Goal: Task Accomplishment & Management: Use online tool/utility

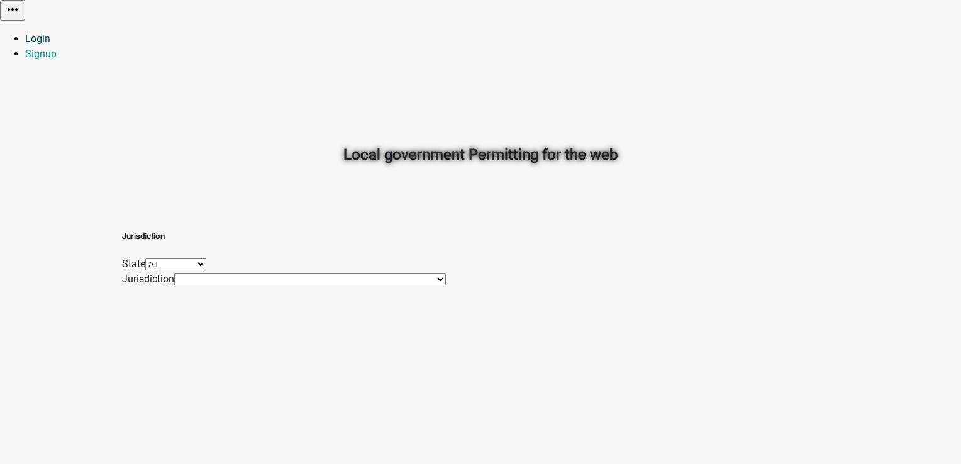
click at [50, 33] on link "Login" at bounding box center [37, 39] width 25 height 12
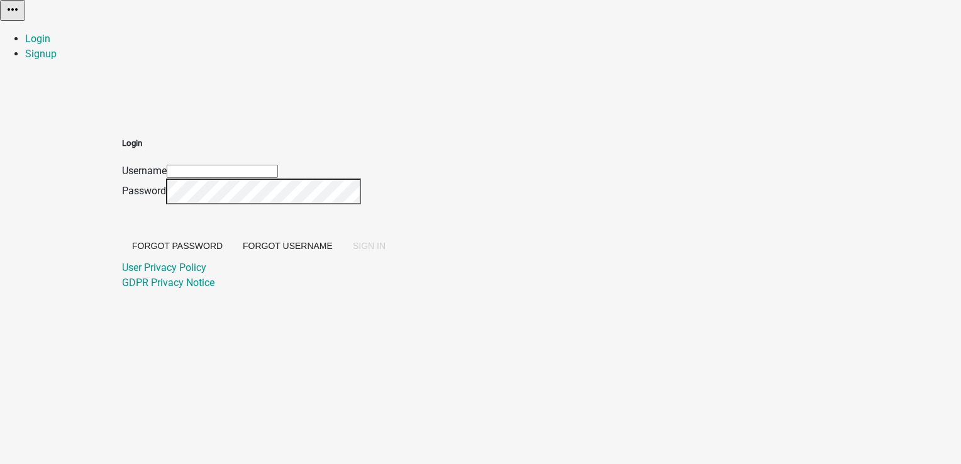
click at [278, 165] on input "Username" at bounding box center [222, 171] width 111 height 13
type input "PratikshaK"
click at [385, 251] on span "SIGN IN" at bounding box center [369, 246] width 33 height 10
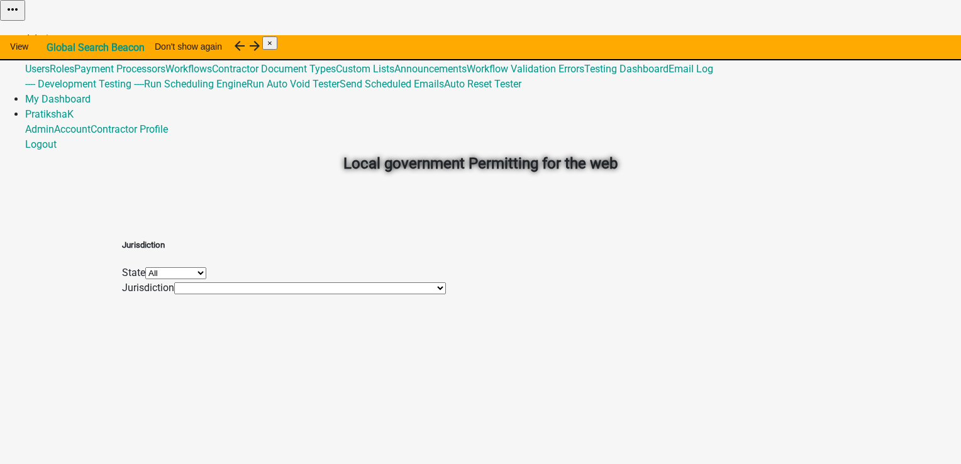
click at [54, 33] on link "Admin" at bounding box center [39, 39] width 29 height 12
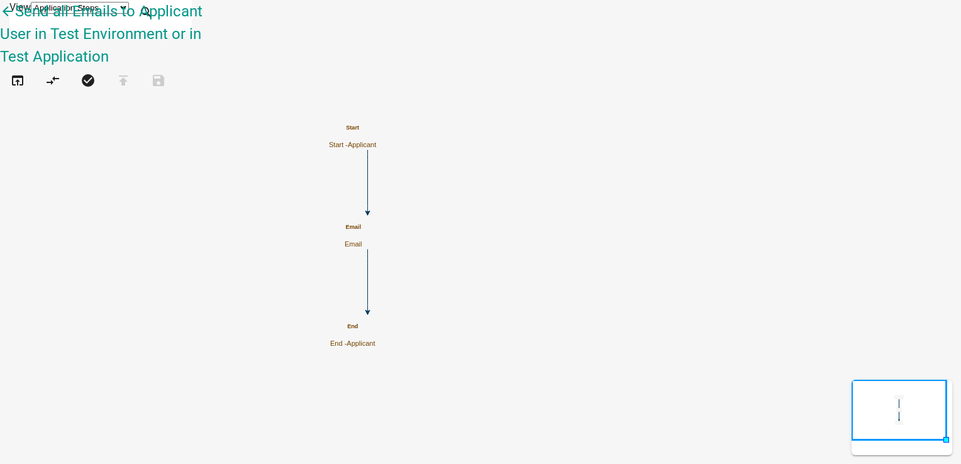
click at [376, 141] on span "Applicant" at bounding box center [362, 145] width 28 height 8
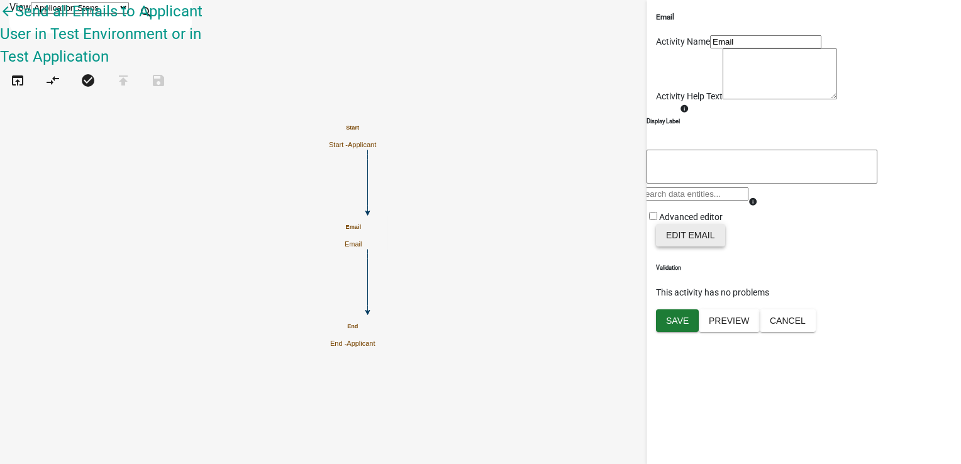
click at [687, 246] on button "Edit Email" at bounding box center [690, 235] width 69 height 23
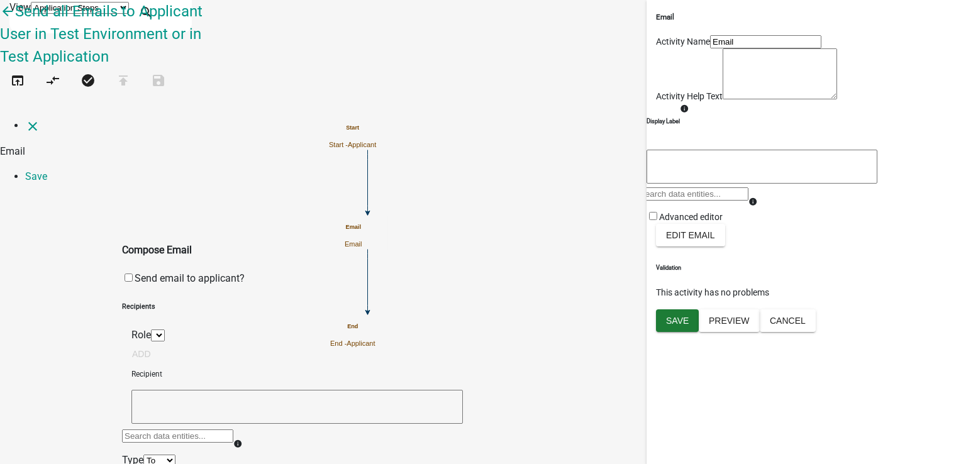
select select
click at [47, 170] on link "Save" at bounding box center [36, 176] width 22 height 12
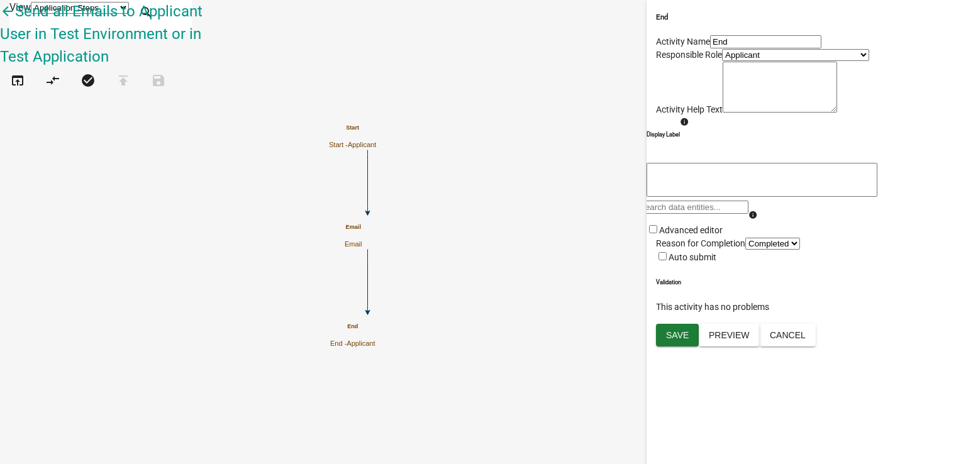
scroll to position [62, 0]
click at [738, 346] on button "Preview" at bounding box center [729, 335] width 61 height 23
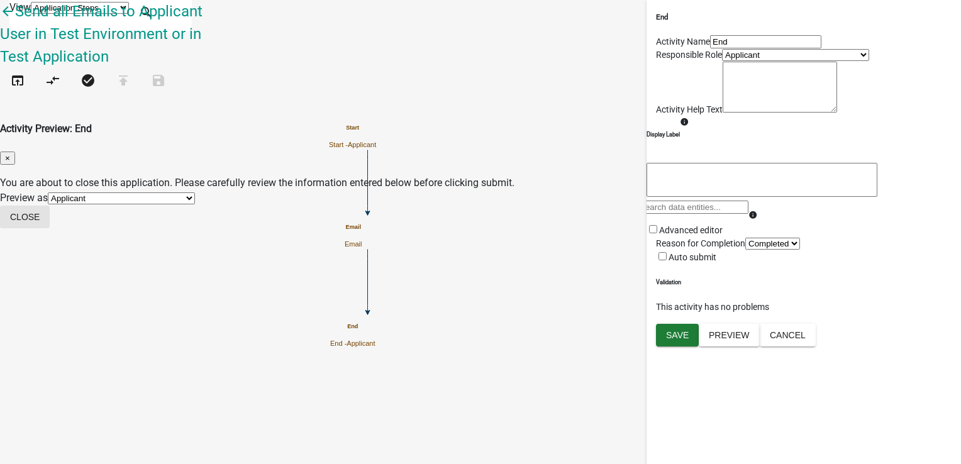
click at [50, 206] on button "Close" at bounding box center [25, 217] width 50 height 23
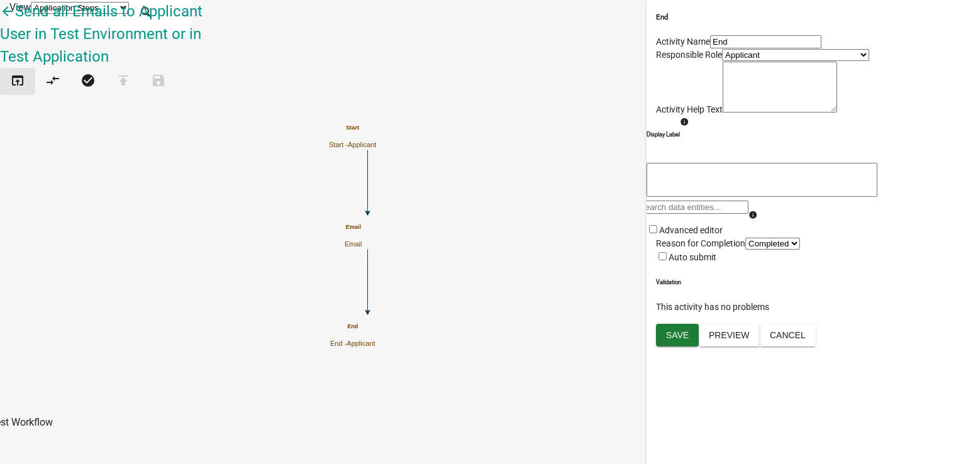
click at [21, 80] on button "open_in_browser" at bounding box center [17, 81] width 35 height 27
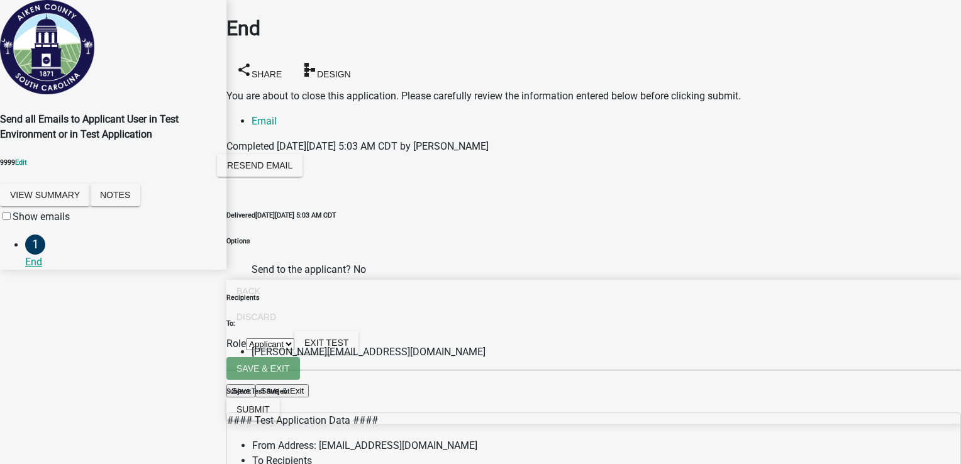
click at [294, 350] on select "Applicant Admin" at bounding box center [270, 344] width 48 height 12
select select "eeaf323d-3f14-4767-83da-d3f35b512d77"
click at [294, 350] on select "Applicant Admin" at bounding box center [270, 344] width 48 height 12
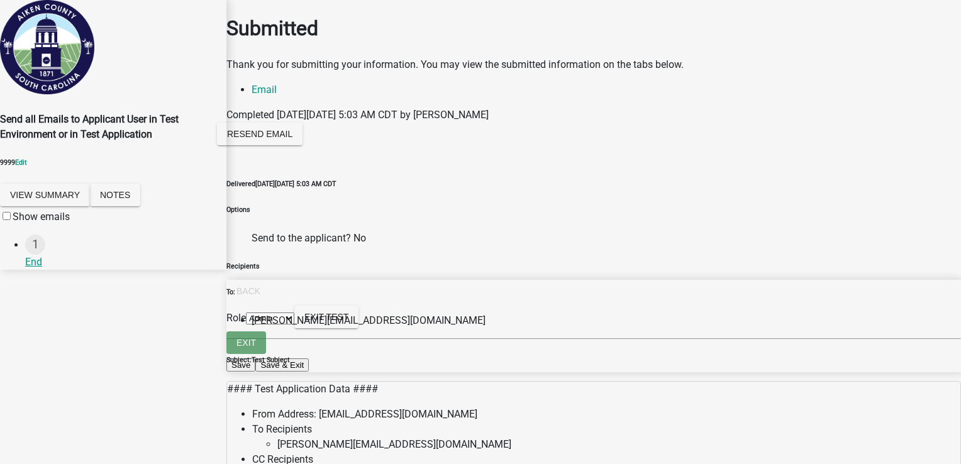
scroll to position [126, 0]
drag, startPoint x: 283, startPoint y: 127, endPoint x: 362, endPoint y: 133, distance: 79.4
click at [362, 179] on div "Delivered [DATE][DATE] 5:03 AM CDT Options Send to the applicant? No Recipients…" at bounding box center [593, 414] width 734 height 471
drag, startPoint x: 362, startPoint y: 133, endPoint x: 331, endPoint y: 197, distance: 72.0
click at [331, 313] on li "[PERSON_NAME][EMAIL_ADDRESS][DOMAIN_NAME]" at bounding box center [605, 320] width 709 height 15
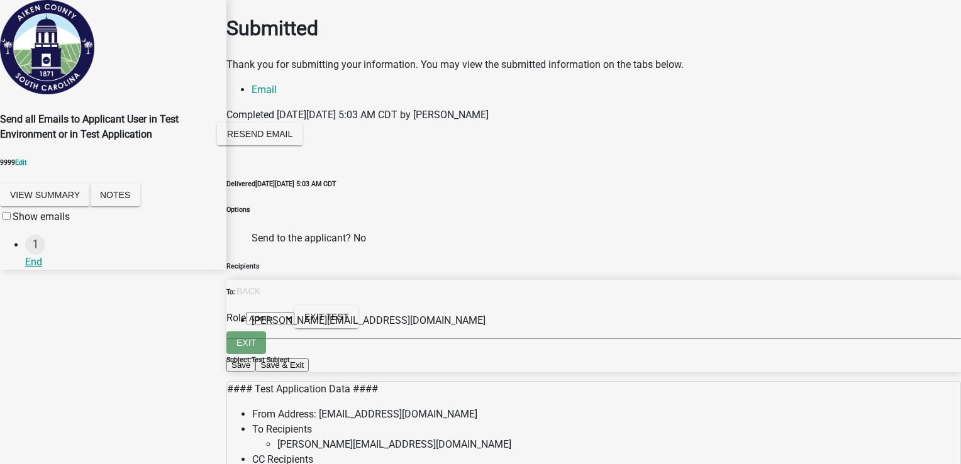
scroll to position [264, 0]
click at [348, 322] on span "Exit Test" at bounding box center [326, 317] width 44 height 10
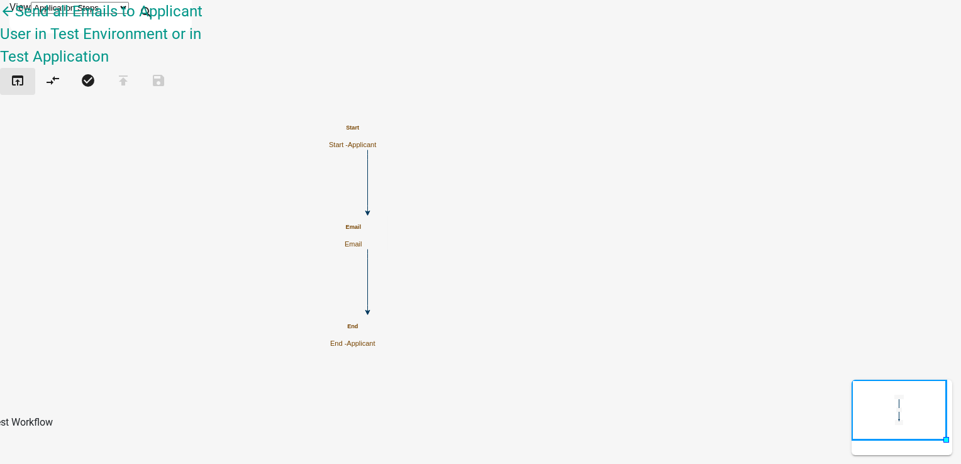
click at [19, 73] on icon "open_in_browser" at bounding box center [17, 82] width 15 height 18
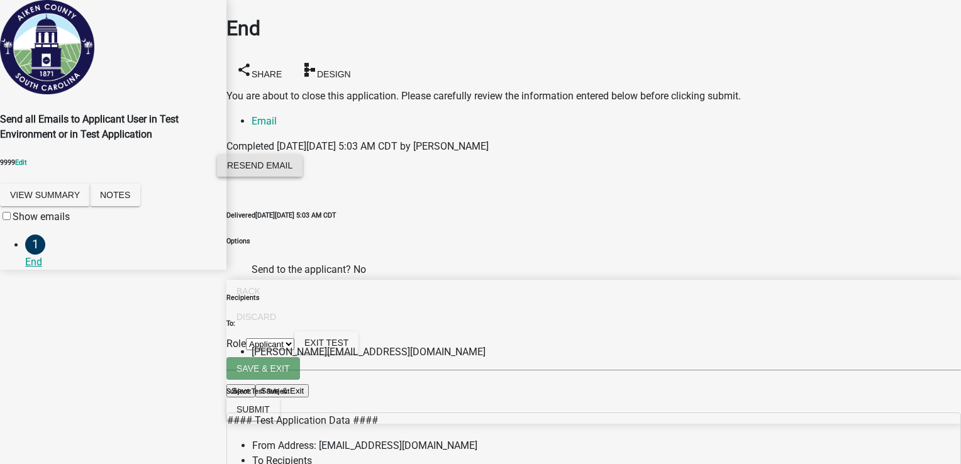
click at [292, 160] on span "Resend Email" at bounding box center [259, 165] width 65 height 10
click at [13, 223] on span at bounding box center [13, 217] width 0 height 12
click at [11, 220] on input "Show emails" at bounding box center [7, 216] width 8 height 8
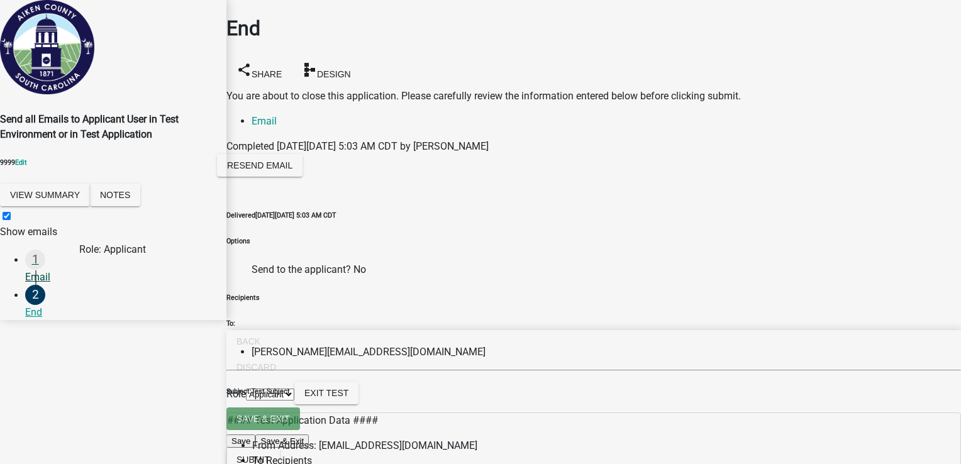
click at [55, 276] on div "Email" at bounding box center [120, 277] width 191 height 15
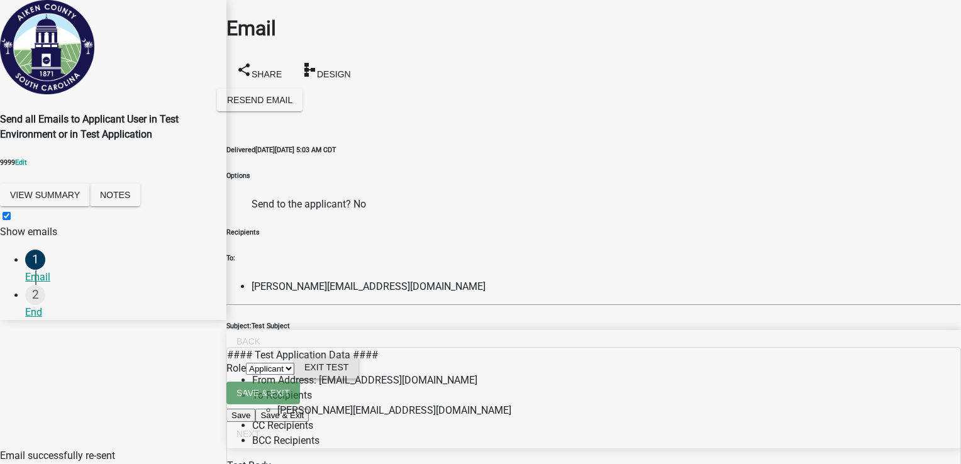
click at [348, 372] on span "Exit Test" at bounding box center [326, 367] width 44 height 10
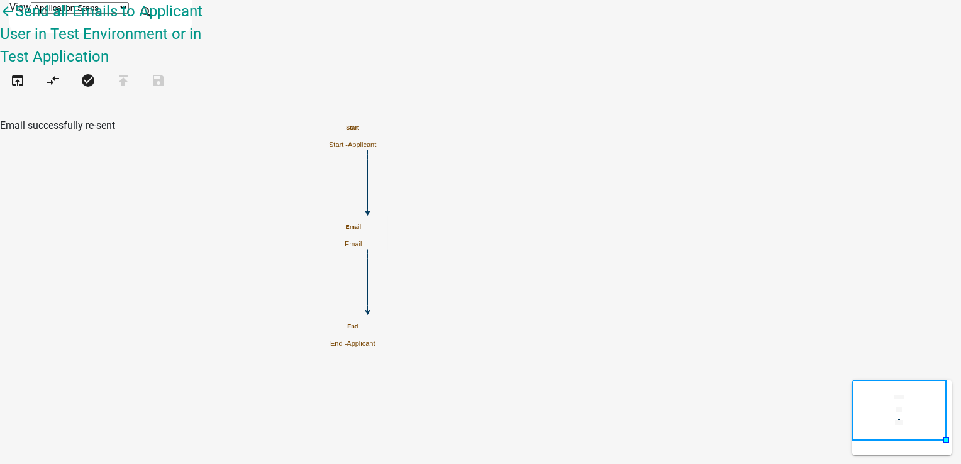
click at [362, 238] on div "Email Email" at bounding box center [354, 236] width 18 height 25
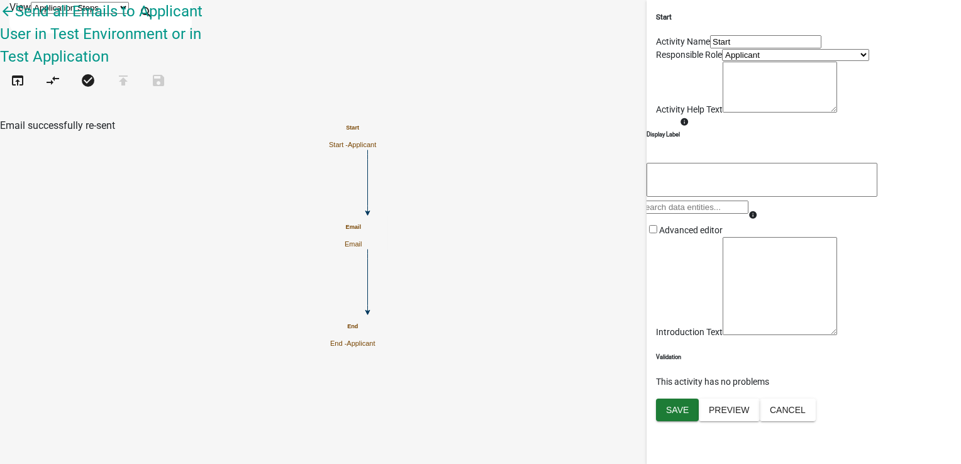
scroll to position [116, 0]
click at [728, 335] on textarea at bounding box center [779, 286] width 114 height 98
click at [738, 421] on button "Preview" at bounding box center [729, 410] width 61 height 23
drag, startPoint x: 329, startPoint y: 45, endPoint x: 546, endPoint y: 67, distance: 217.3
click at [546, 146] on wm-workflow-activity-preview-modal "Activity Preview : Start × Preview as Applicant Workflow Specific Role Our Dear…" at bounding box center [480, 193] width 961 height 94
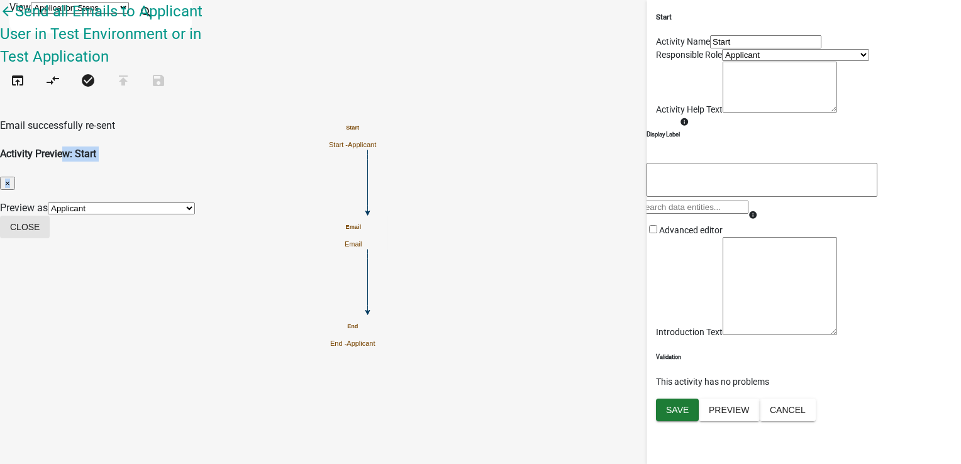
drag, startPoint x: 546, startPoint y: 67, endPoint x: 697, endPoint y: 140, distance: 167.9
click at [50, 216] on button "Close" at bounding box center [25, 227] width 50 height 23
click at [850, 133] on div "Email successfully re-sent" at bounding box center [480, 125] width 961 height 15
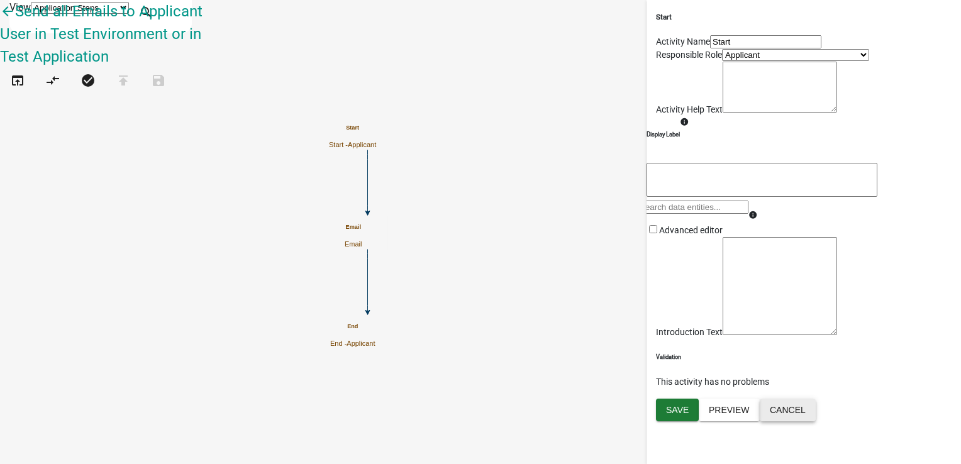
click at [815, 421] on button "Cancel" at bounding box center [788, 410] width 56 height 23
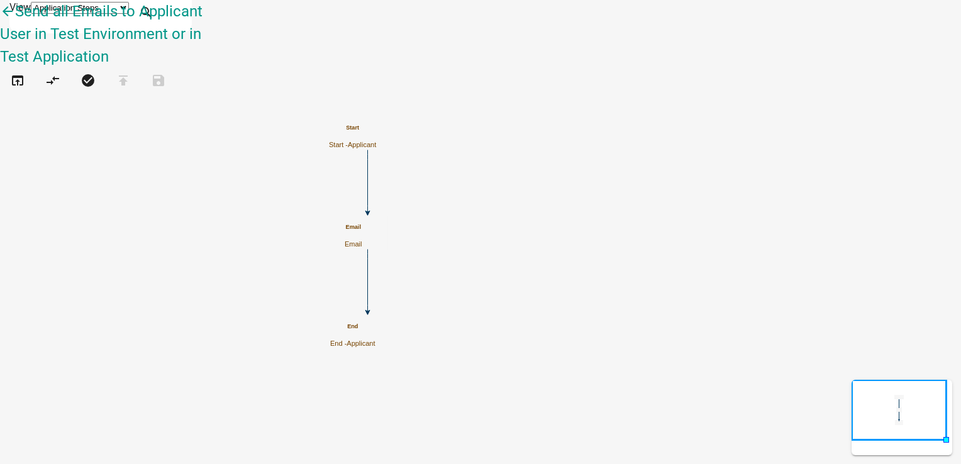
click at [362, 240] on p "Email" at bounding box center [354, 244] width 18 height 8
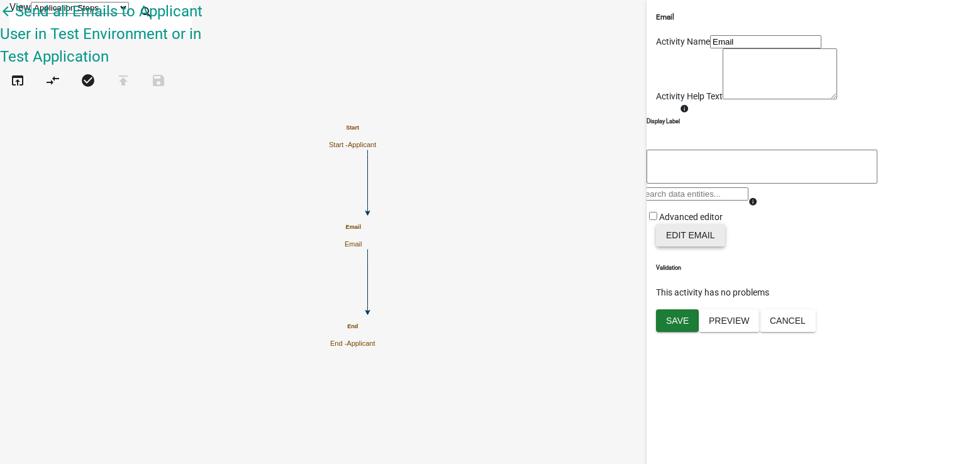
click at [673, 246] on button "Edit Email" at bounding box center [690, 235] width 69 height 23
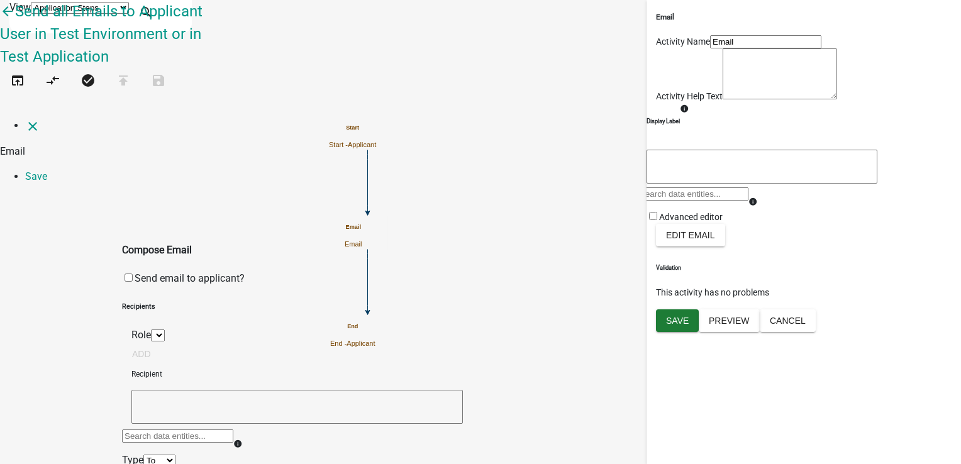
select select
drag, startPoint x: 667, startPoint y: 175, endPoint x: 277, endPoint y: 295, distance: 408.5
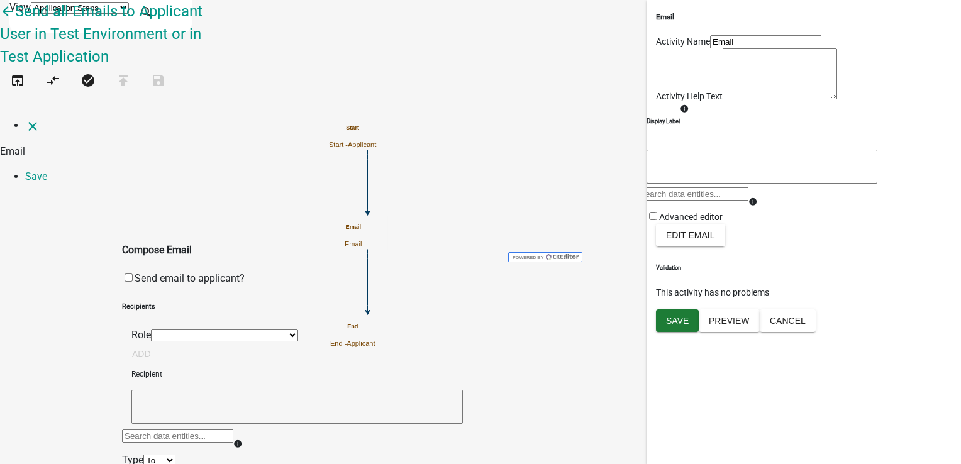
select select "0: null"
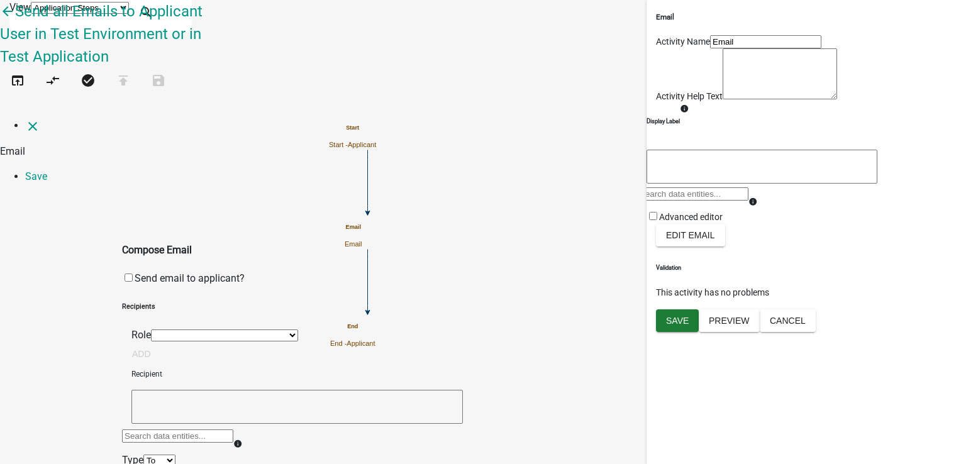
scroll to position [63, 0]
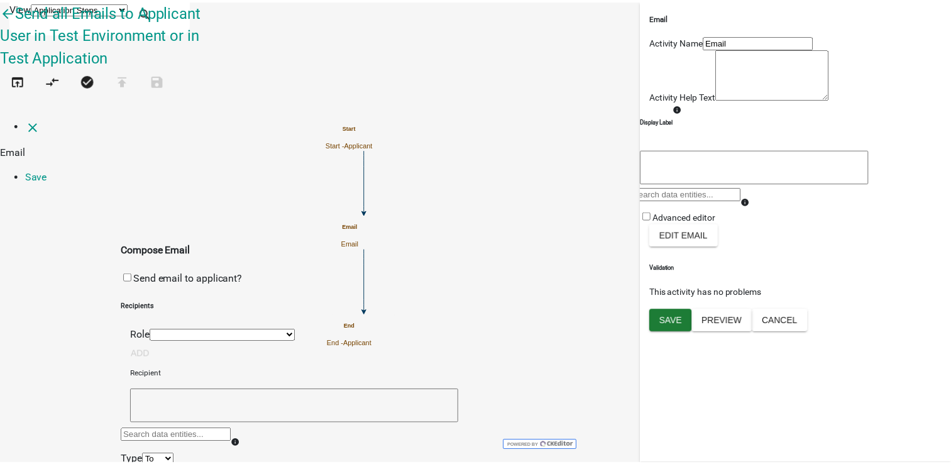
scroll to position [0, 0]
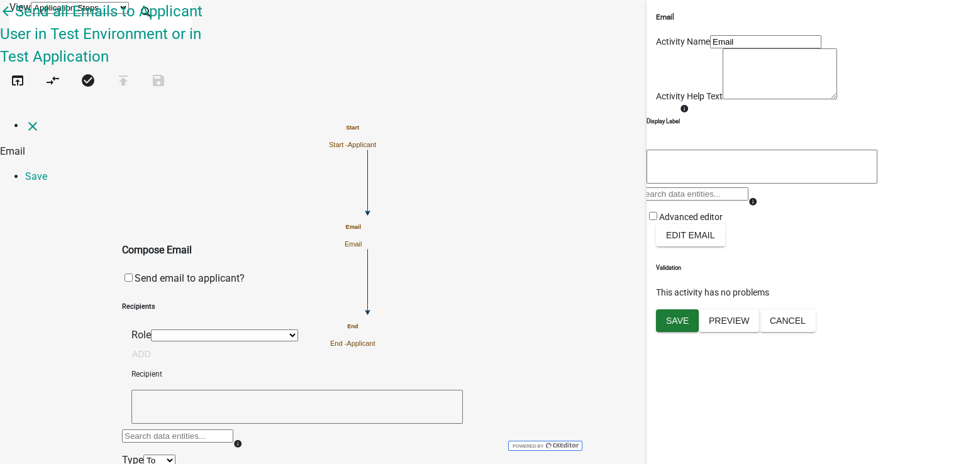
drag, startPoint x: 638, startPoint y: 368, endPoint x: 406, endPoint y: 424, distance: 237.9
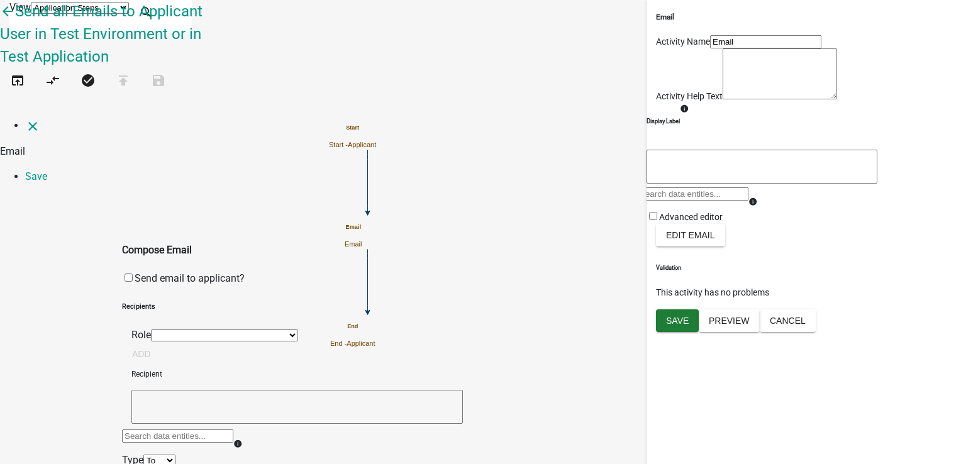
drag, startPoint x: 674, startPoint y: 368, endPoint x: 661, endPoint y: 368, distance: 12.6
click at [47, 170] on link "Save" at bounding box center [36, 176] width 22 height 12
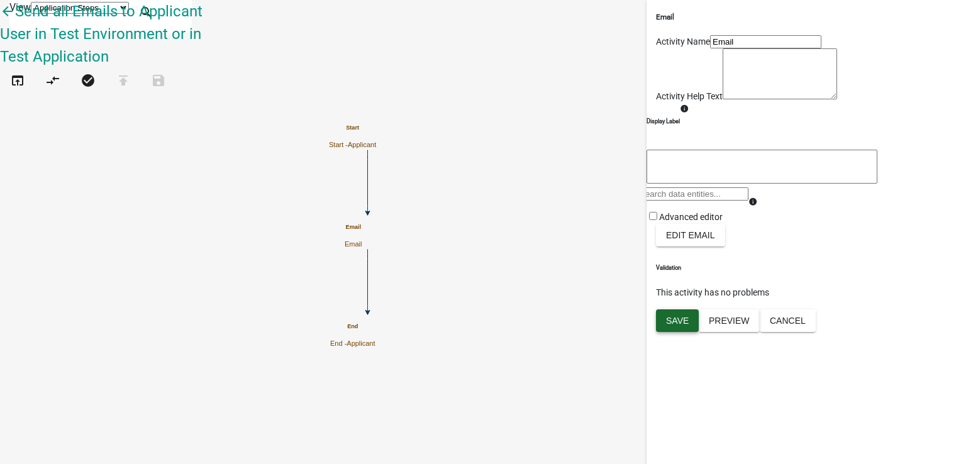
click at [685, 325] on span "Save" at bounding box center [677, 320] width 23 height 10
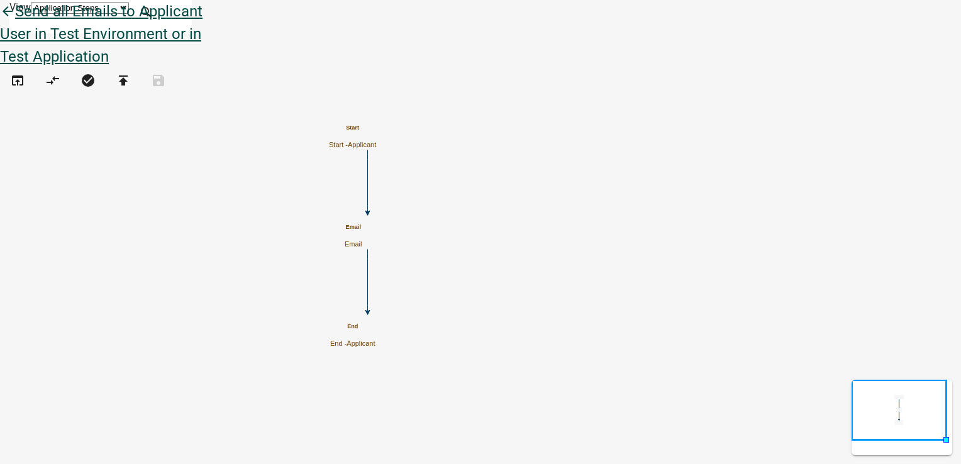
click at [20, 24] on link "arrow_back Send all Emails to Applicant User in Test Environment or in Test App…" at bounding box center [101, 34] width 202 height 63
click at [23, 26] on link "arrow_back Send all Emails to Applicant User in Test Environment or in Test App…" at bounding box center [101, 34] width 202 height 63
click at [15, 21] on icon "arrow_back" at bounding box center [7, 13] width 15 height 18
